Goal: Information Seeking & Learning: Learn about a topic

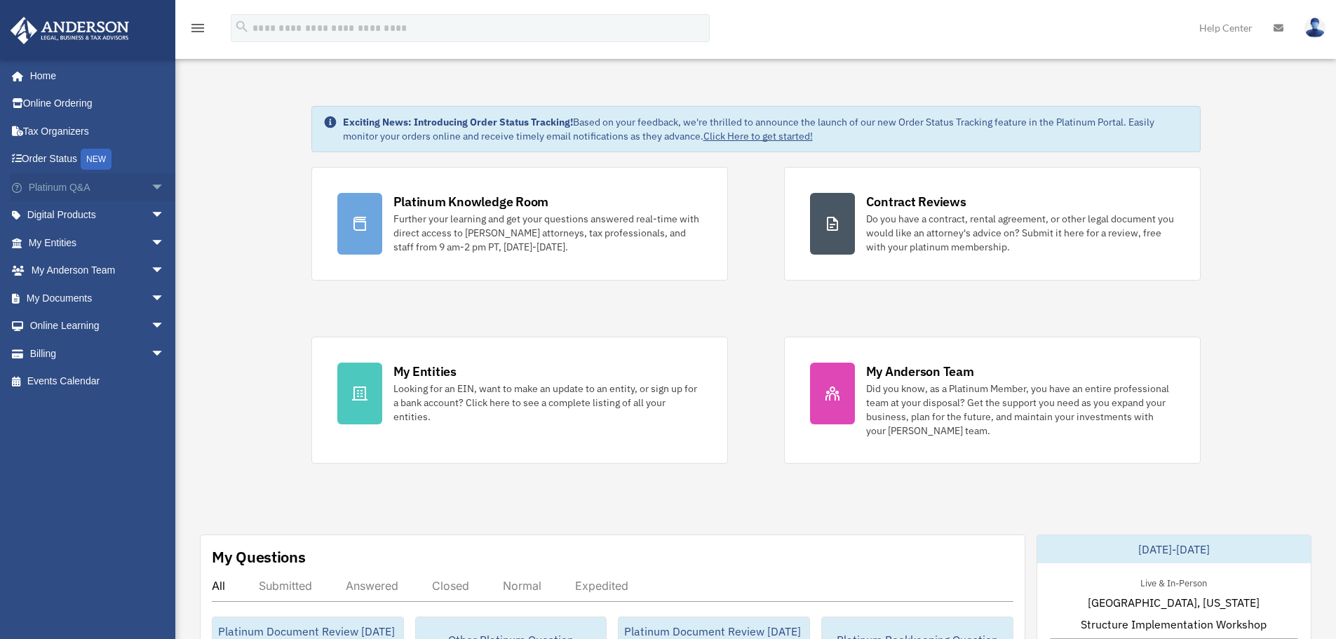
click at [151, 185] on span "arrow_drop_down" at bounding box center [165, 187] width 28 height 29
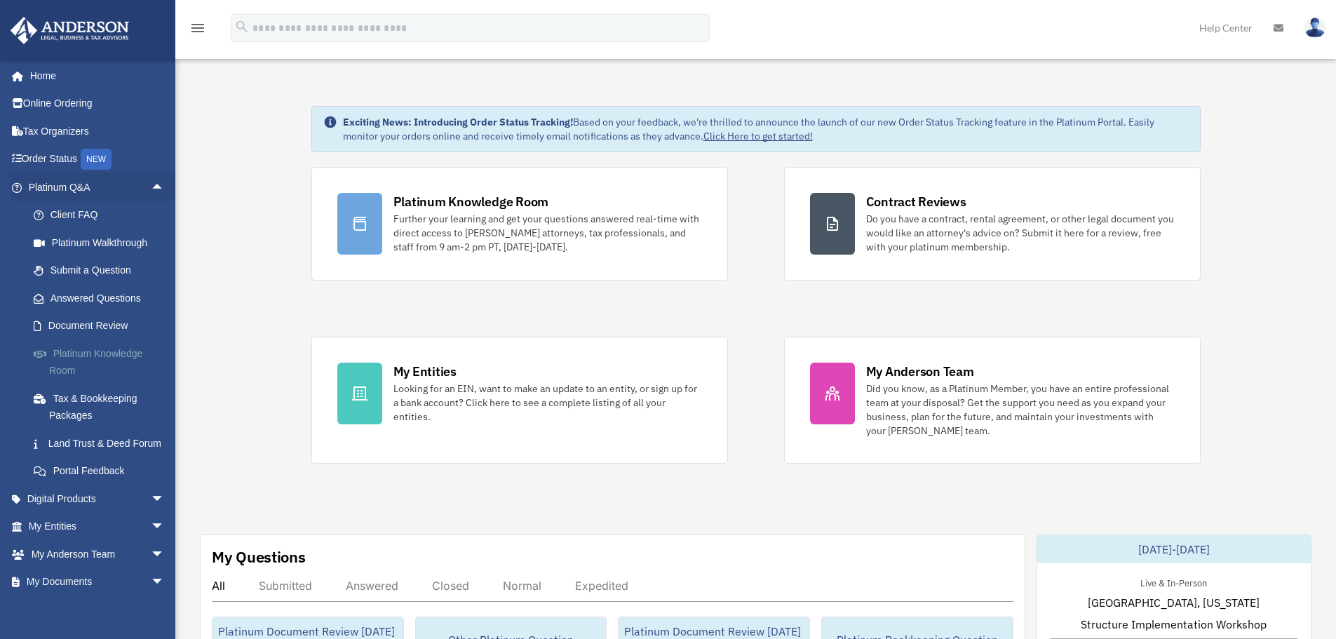
click at [95, 348] on link "Platinum Knowledge Room" at bounding box center [103, 361] width 166 height 45
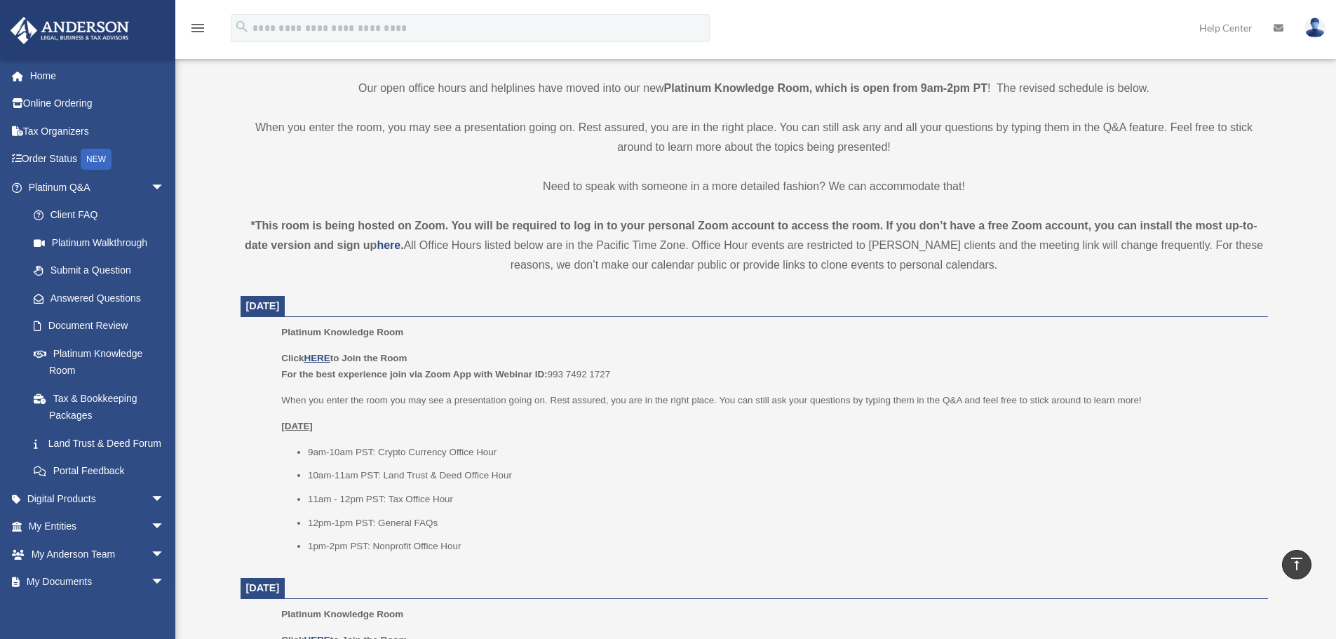
scroll to position [351, 0]
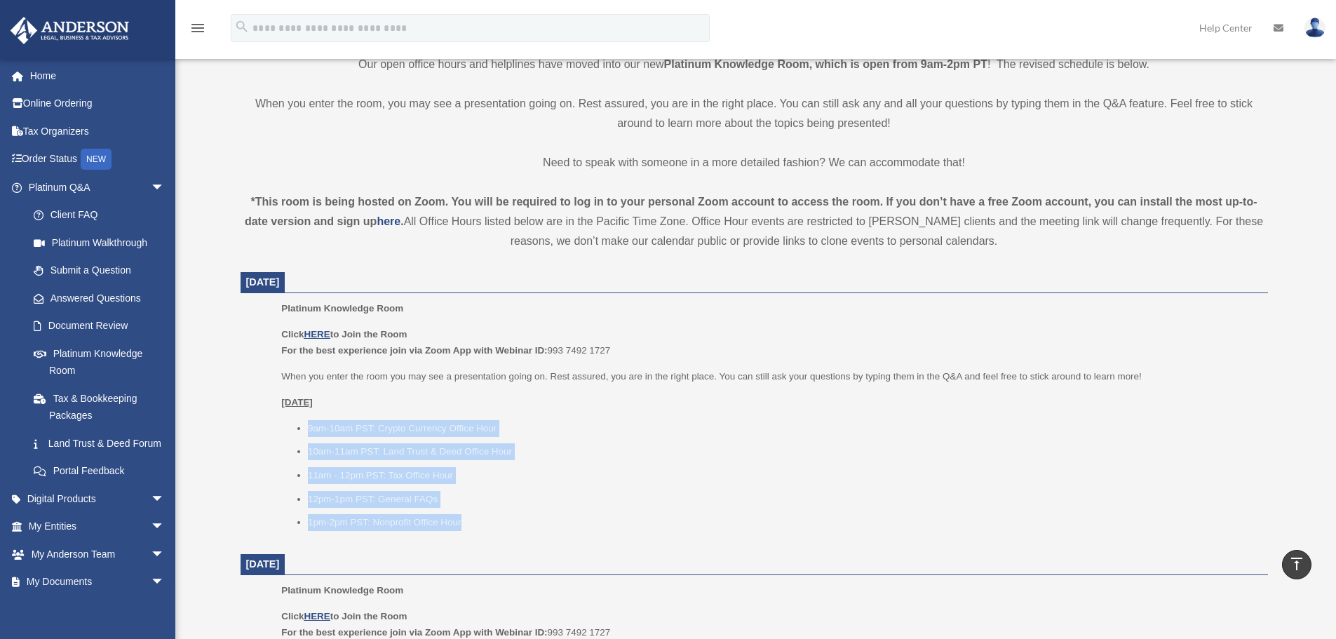
drag, startPoint x: 484, startPoint y: 525, endPoint x: 302, endPoint y: 420, distance: 209.9
click at [302, 420] on ul "9am-10am PST: Crypto Currency Office Hour 10am-11am PST: Land Trust & Deed Offi…" at bounding box center [769, 475] width 976 height 111
click at [400, 446] on li "10am-11am PST: Land Trust & Deed Office Hour" at bounding box center [783, 451] width 950 height 17
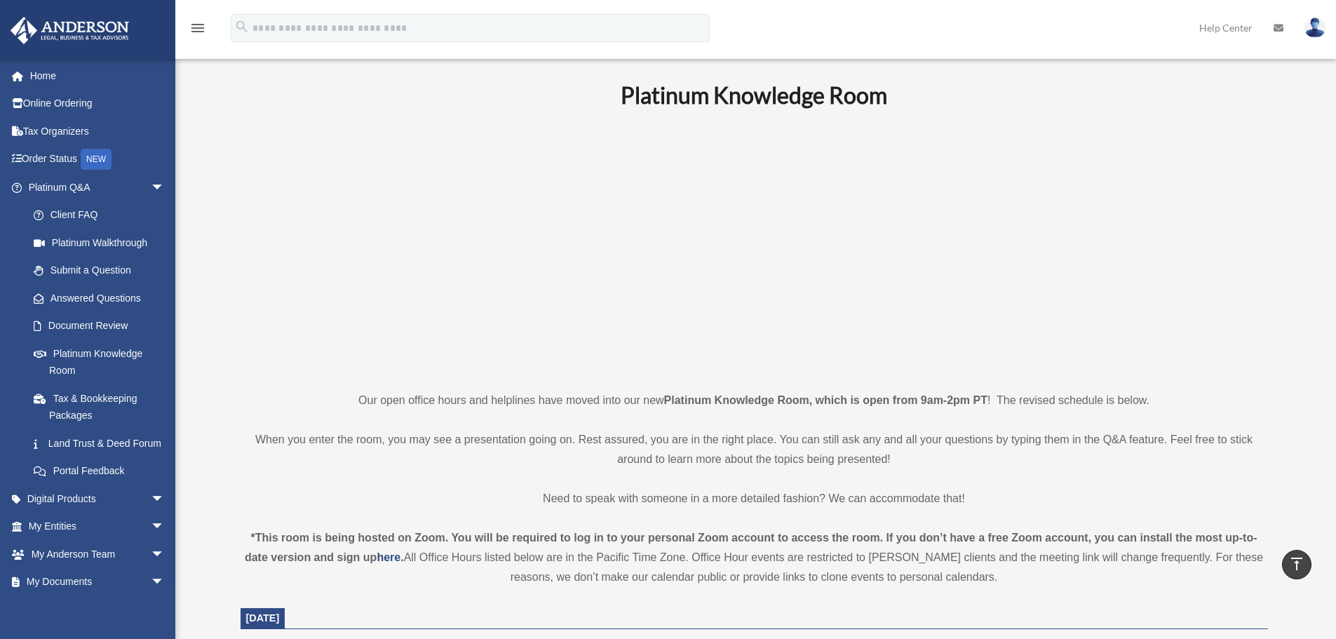
scroll to position [0, 0]
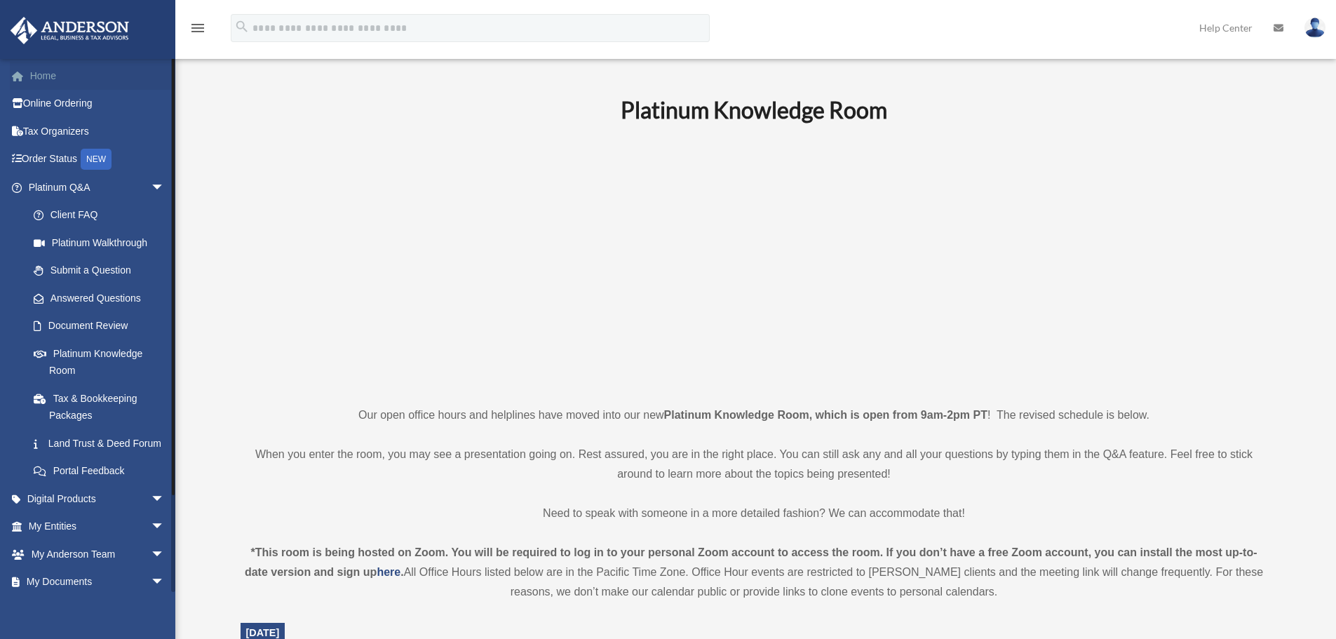
click at [60, 76] on link "Home" at bounding box center [98, 76] width 176 height 28
